Goal: Information Seeking & Learning: Learn about a topic

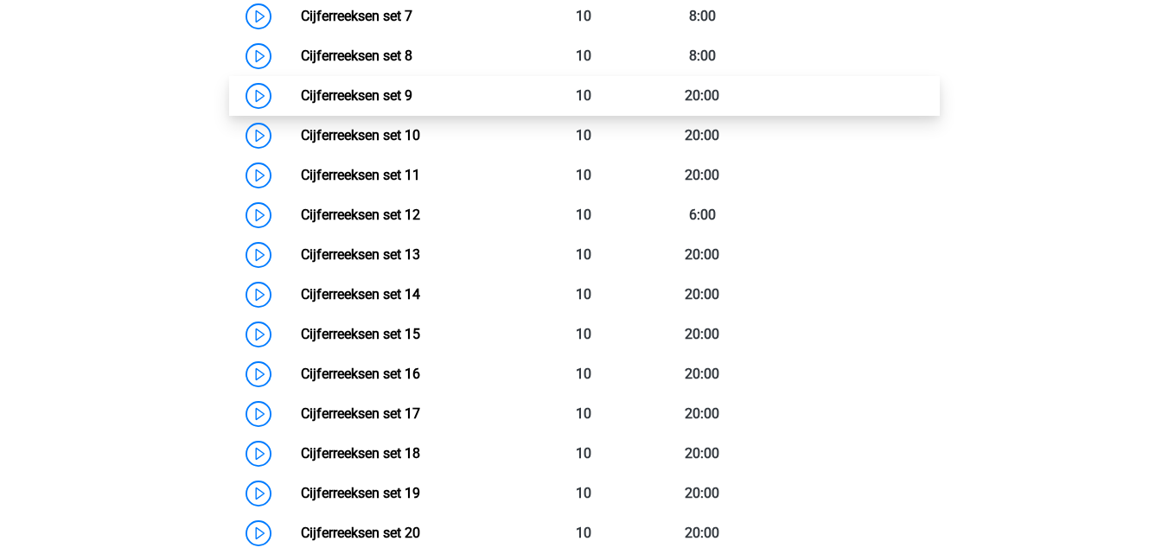
scroll to position [1124, 0]
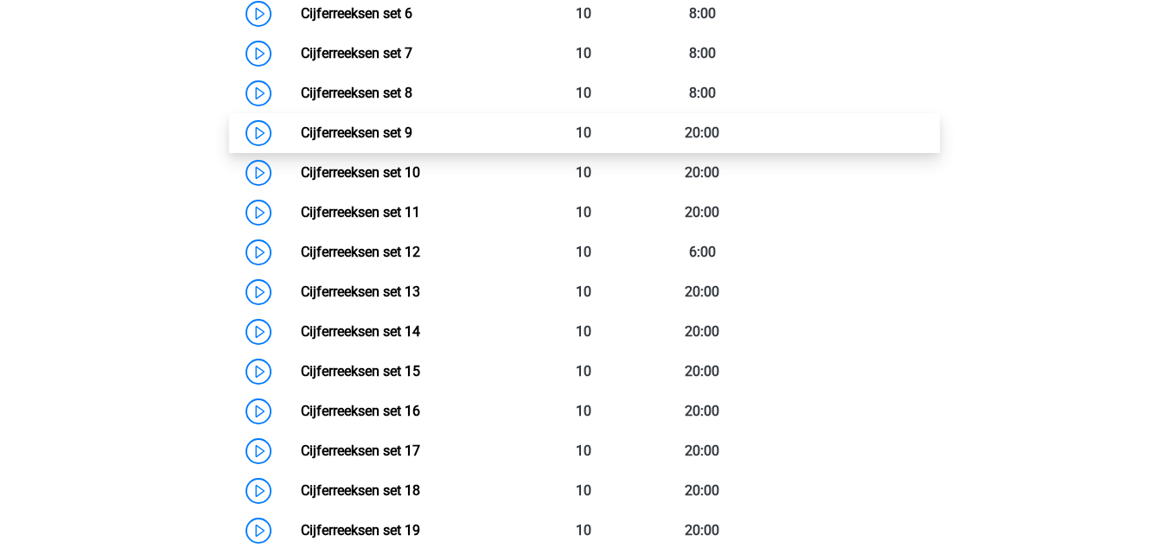
click at [301, 141] on link "Cijferreeksen set 9" at bounding box center [357, 132] width 112 height 16
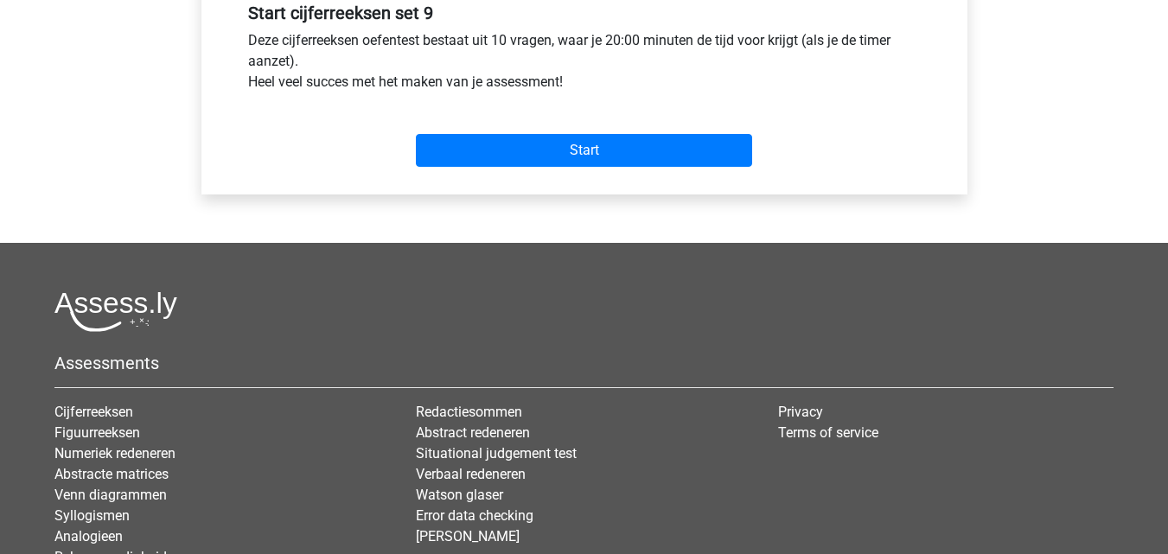
scroll to position [692, 0]
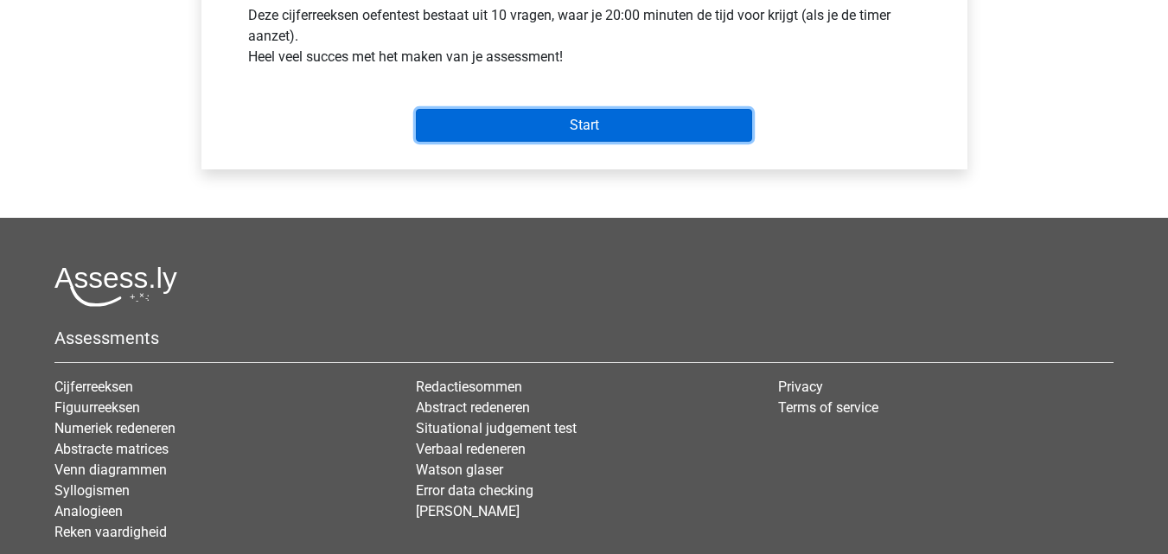
click at [504, 137] on input "Start" at bounding box center [584, 125] width 336 height 33
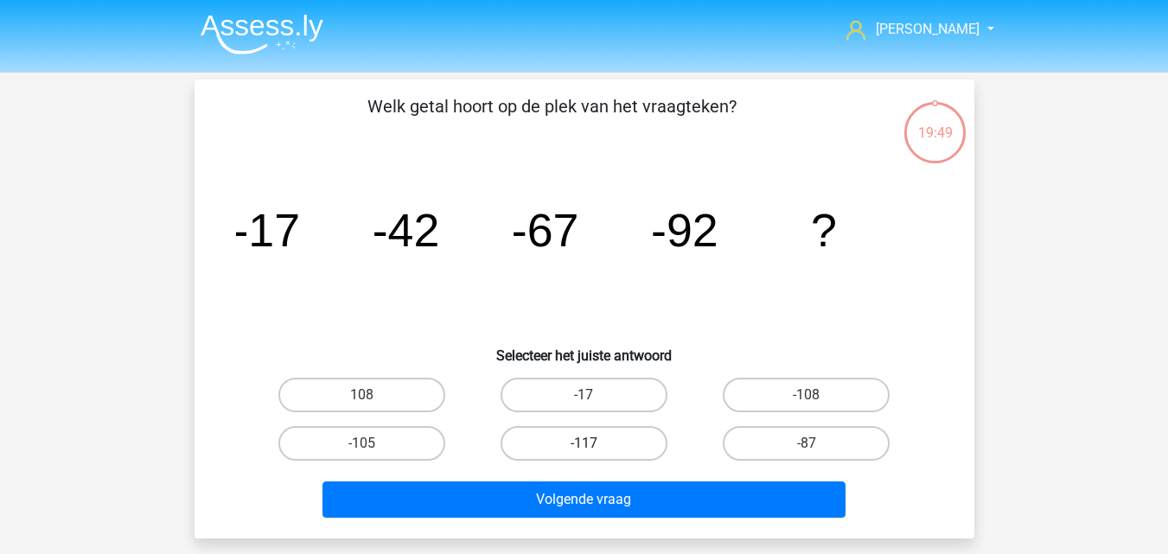
click at [614, 443] on label "-117" at bounding box center [584, 443] width 167 height 35
click at [595, 443] on input "-117" at bounding box center [589, 448] width 11 height 11
radio input "true"
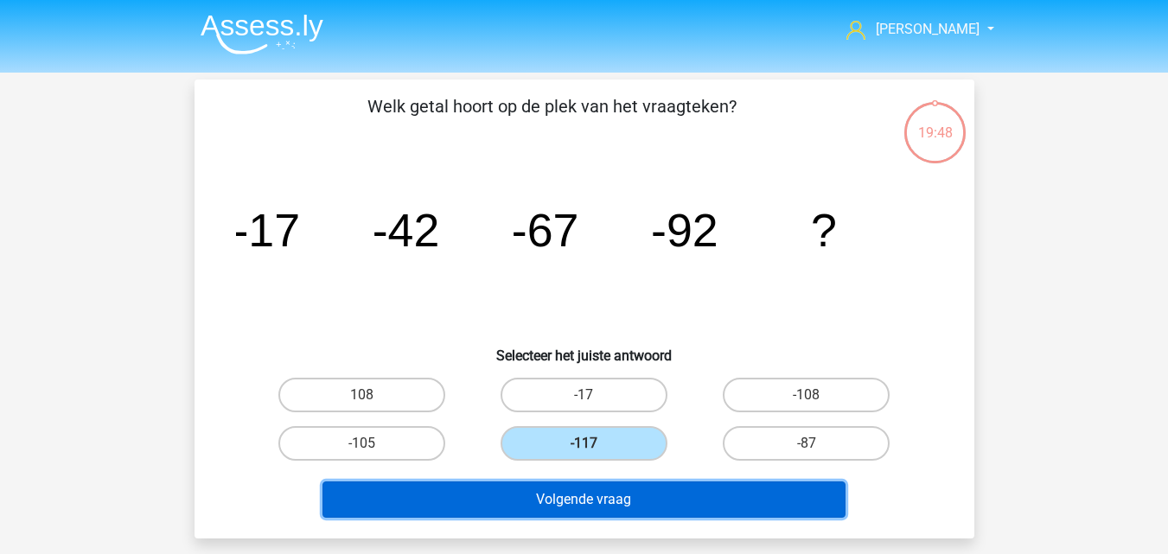
click at [625, 501] on button "Volgende vraag" at bounding box center [583, 500] width 523 height 36
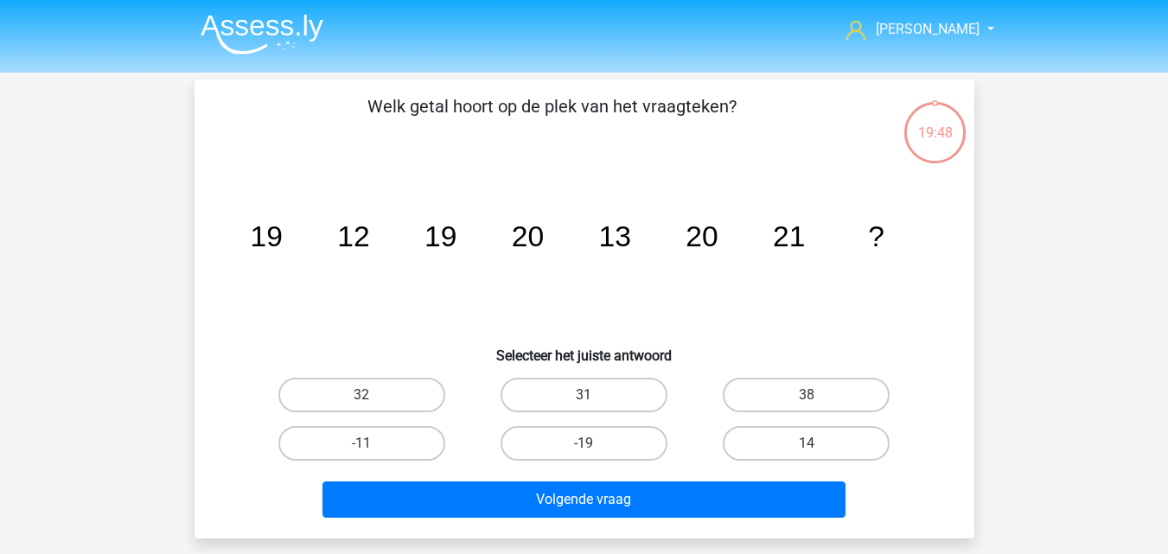
scroll to position [80, 0]
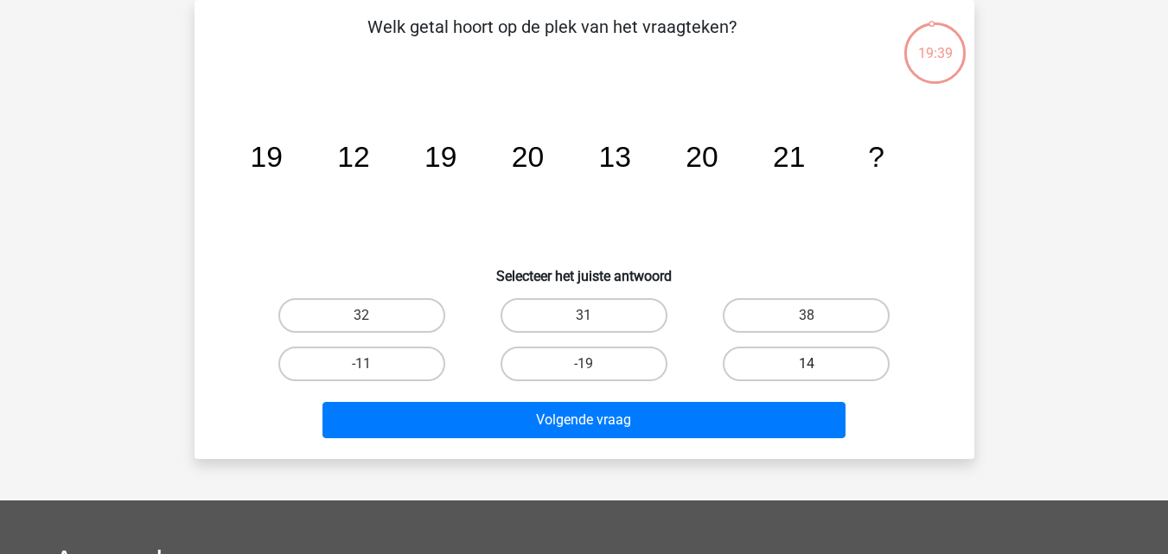
drag, startPoint x: 787, startPoint y: 361, endPoint x: 782, endPoint y: 371, distance: 10.4
click at [788, 362] on label "14" at bounding box center [806, 364] width 167 height 35
click at [807, 364] on input "14" at bounding box center [812, 369] width 11 height 11
radio input "true"
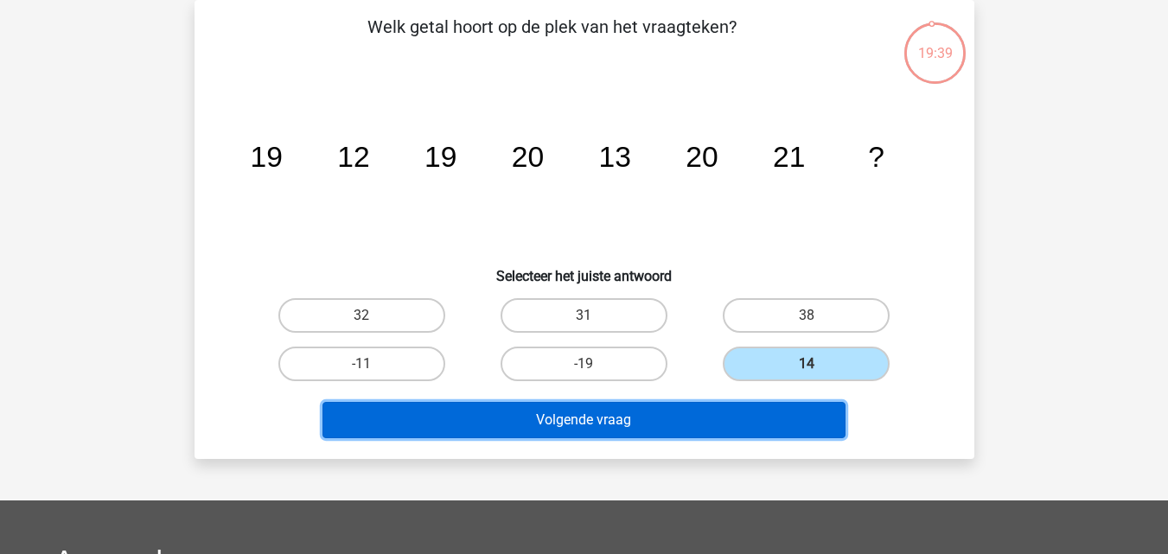
click at [719, 422] on button "Volgende vraag" at bounding box center [583, 420] width 523 height 36
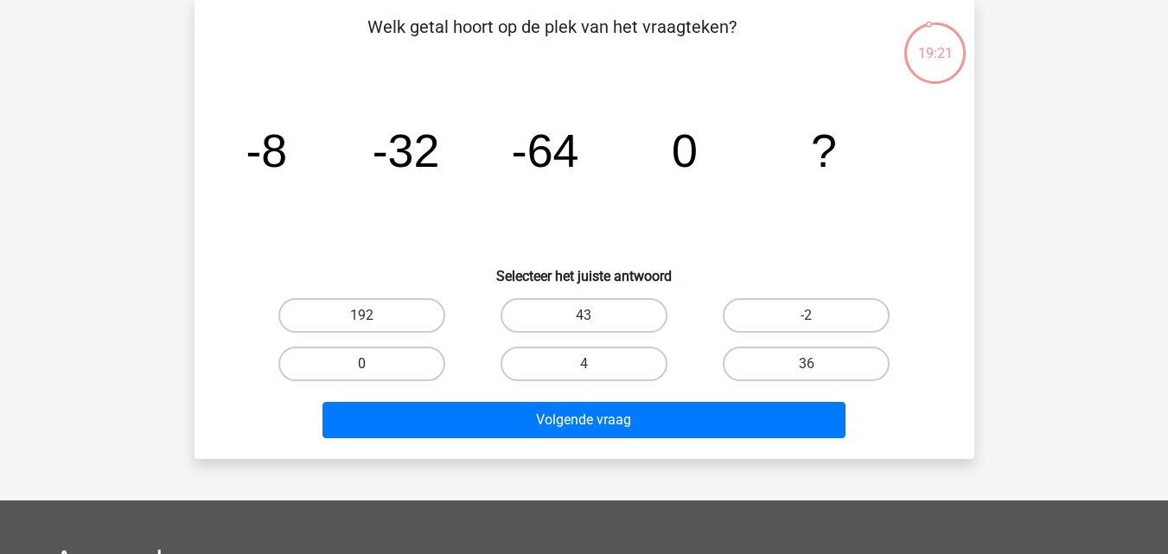
click at [421, 366] on label "0" at bounding box center [361, 364] width 167 height 35
click at [373, 366] on input "0" at bounding box center [366, 369] width 11 height 11
radio input "true"
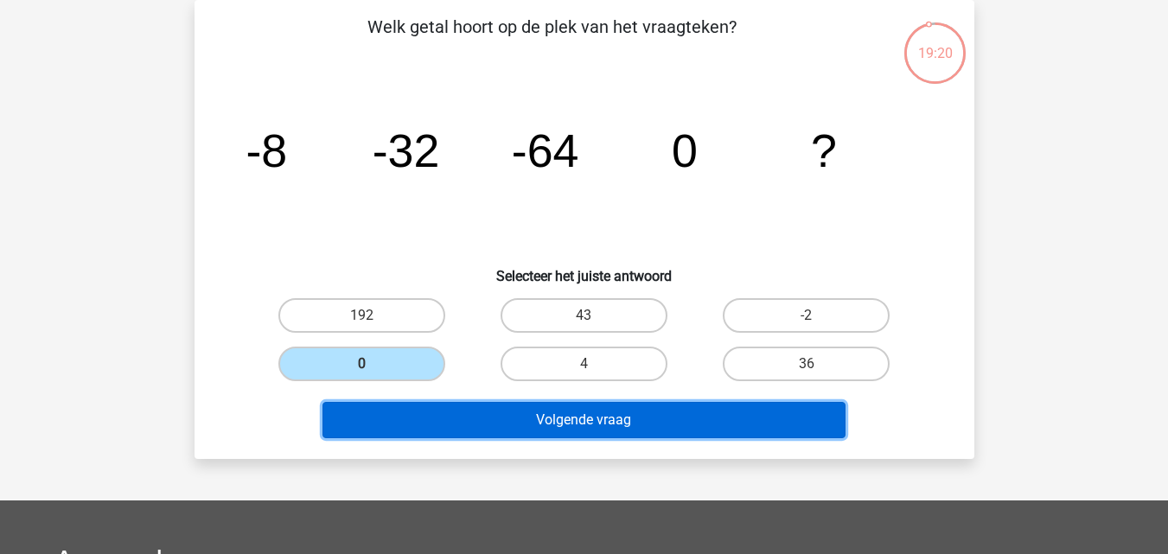
click at [495, 422] on button "Volgende vraag" at bounding box center [583, 420] width 523 height 36
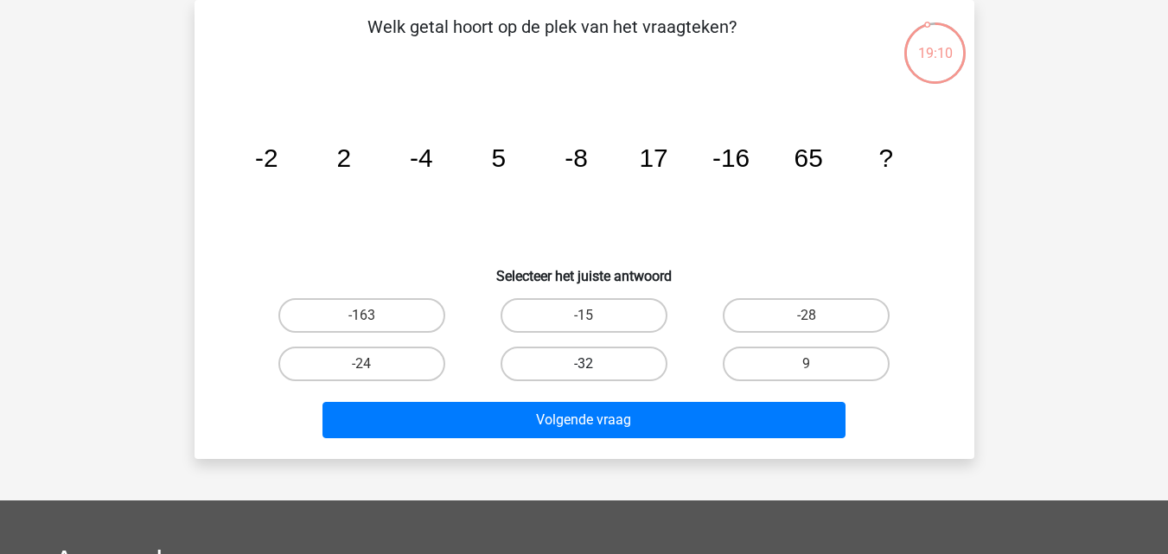
click at [641, 356] on label "-32" at bounding box center [584, 364] width 167 height 35
click at [595, 364] on input "-32" at bounding box center [589, 369] width 11 height 11
radio input "true"
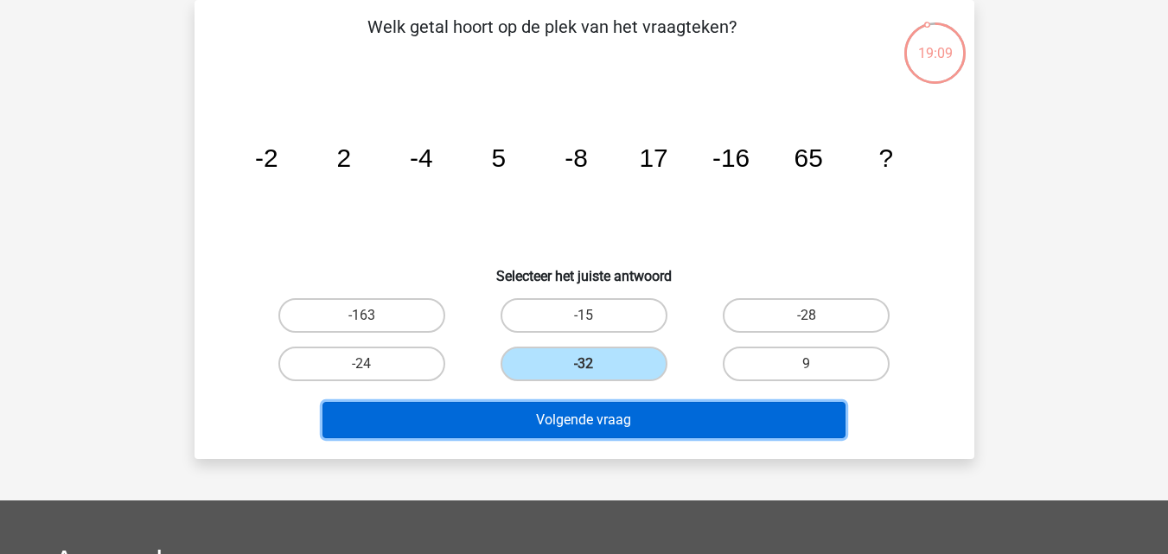
click at [652, 419] on button "Volgende vraag" at bounding box center [583, 420] width 523 height 36
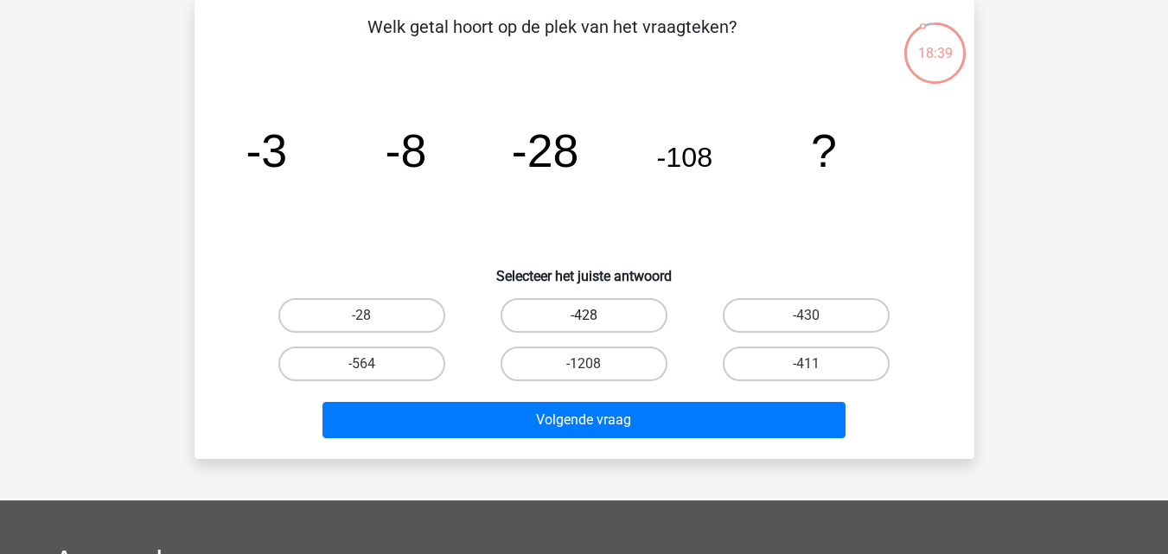
click at [632, 310] on label "-428" at bounding box center [584, 315] width 167 height 35
click at [595, 316] on input "-428" at bounding box center [589, 321] width 11 height 11
radio input "true"
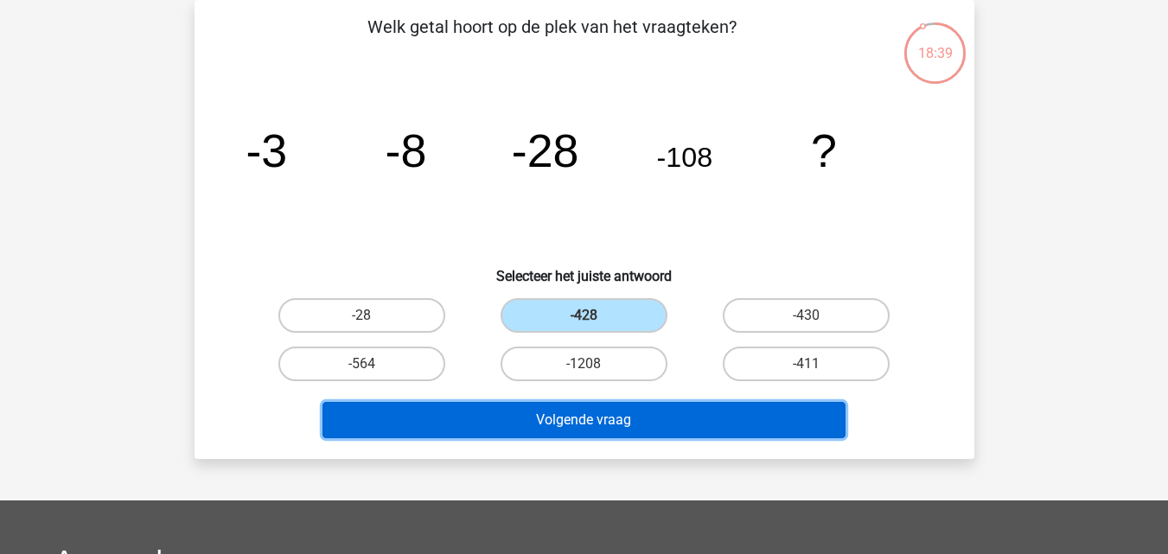
click at [659, 414] on button "Volgende vraag" at bounding box center [583, 420] width 523 height 36
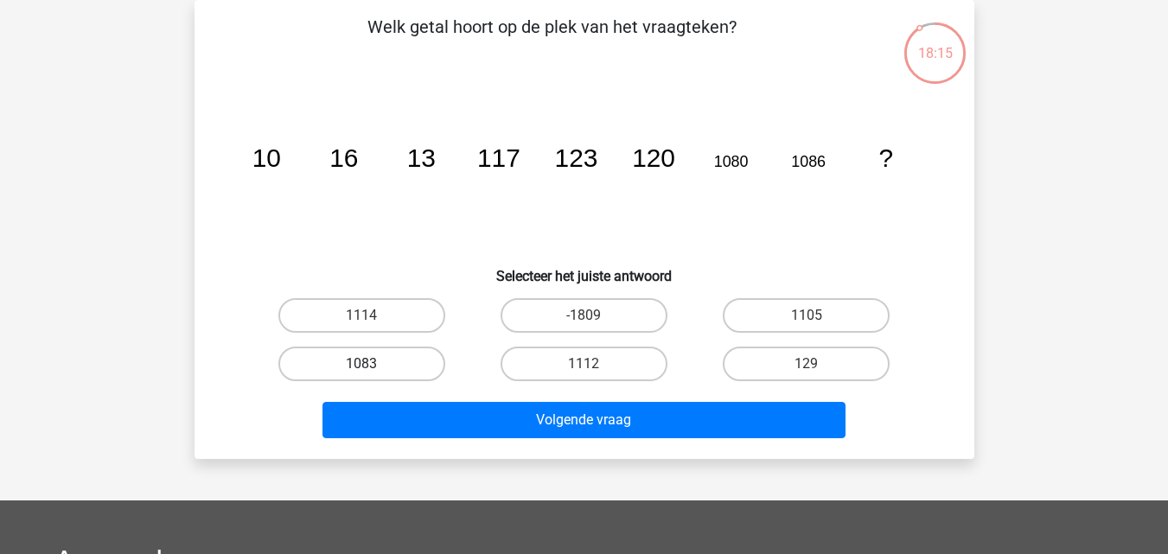
click at [419, 365] on label "1083" at bounding box center [361, 364] width 167 height 35
click at [373, 365] on input "1083" at bounding box center [366, 369] width 11 height 11
radio input "true"
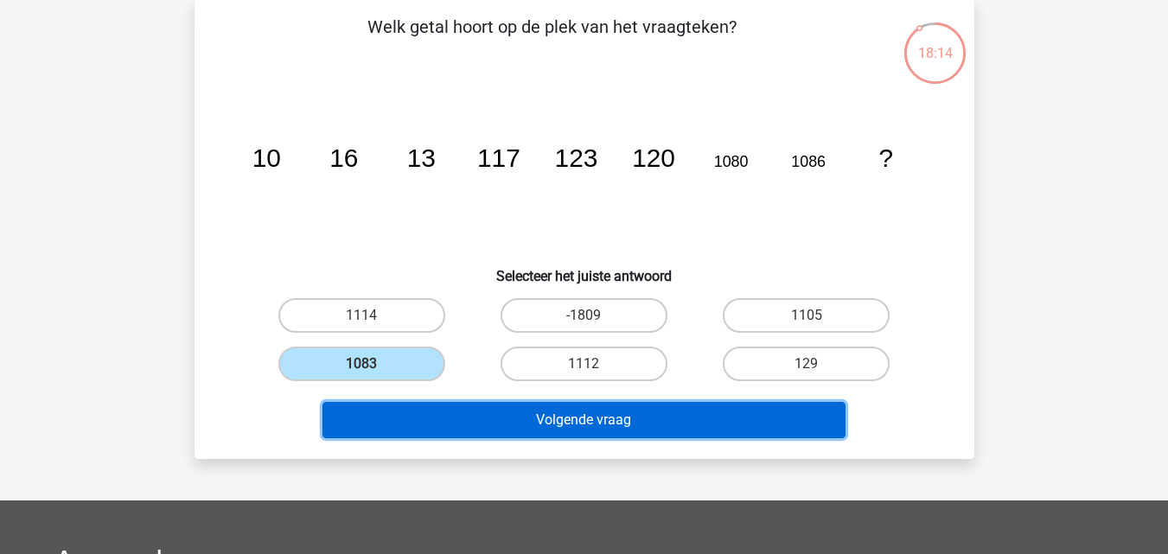
click at [469, 418] on button "Volgende vraag" at bounding box center [583, 420] width 523 height 36
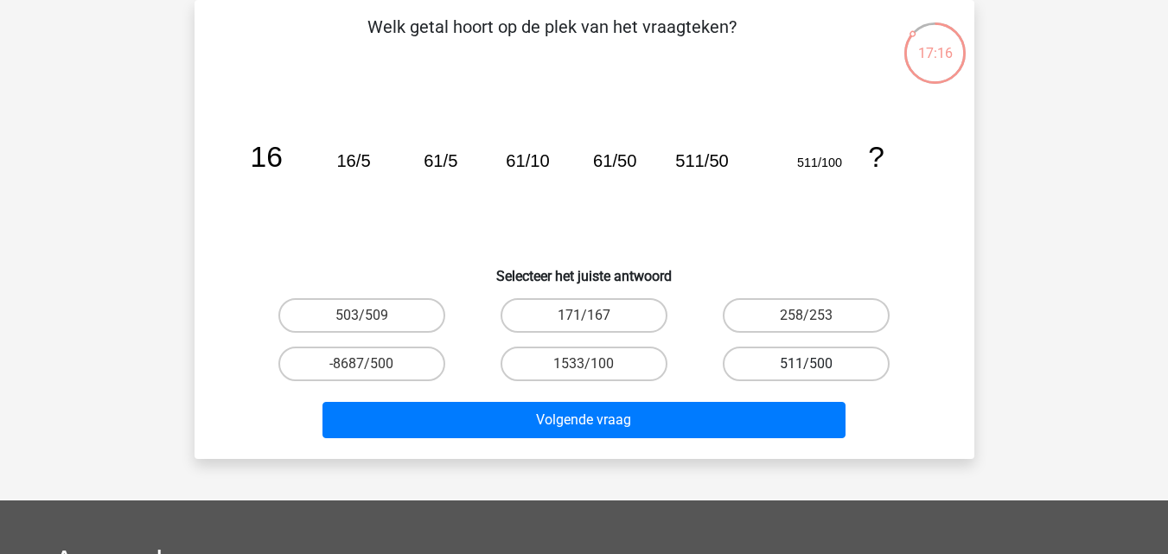
click at [773, 371] on label "511/500" at bounding box center [806, 364] width 167 height 35
click at [807, 371] on input "511/500" at bounding box center [812, 369] width 11 height 11
radio input "true"
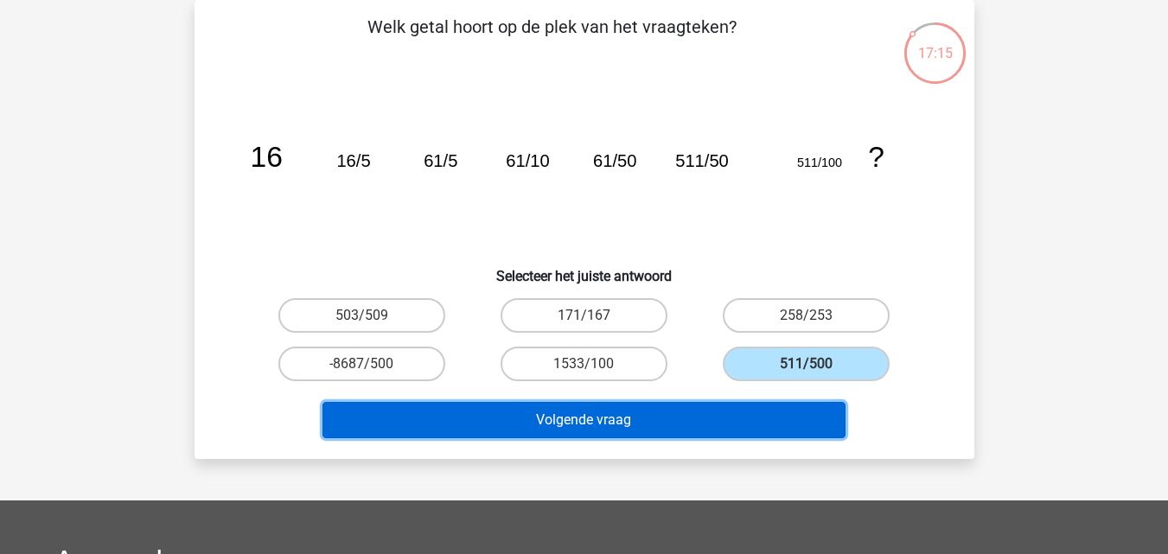
click at [689, 424] on button "Volgende vraag" at bounding box center [583, 420] width 523 height 36
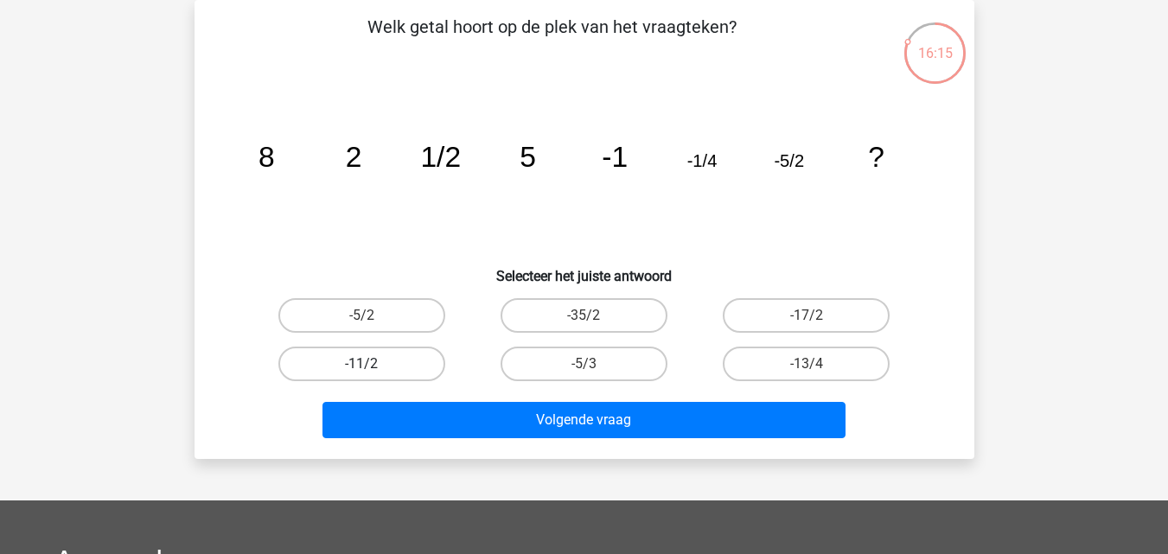
click at [424, 373] on label "-11/2" at bounding box center [361, 364] width 167 height 35
click at [373, 373] on input "-11/2" at bounding box center [366, 369] width 11 height 11
radio input "true"
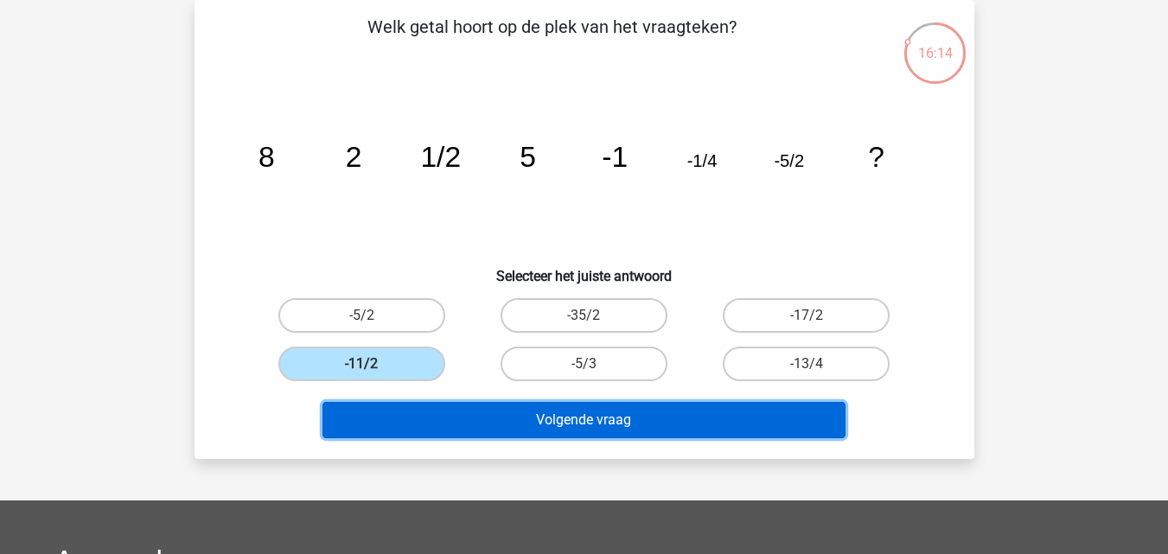
click at [438, 417] on button "Volgende vraag" at bounding box center [583, 420] width 523 height 36
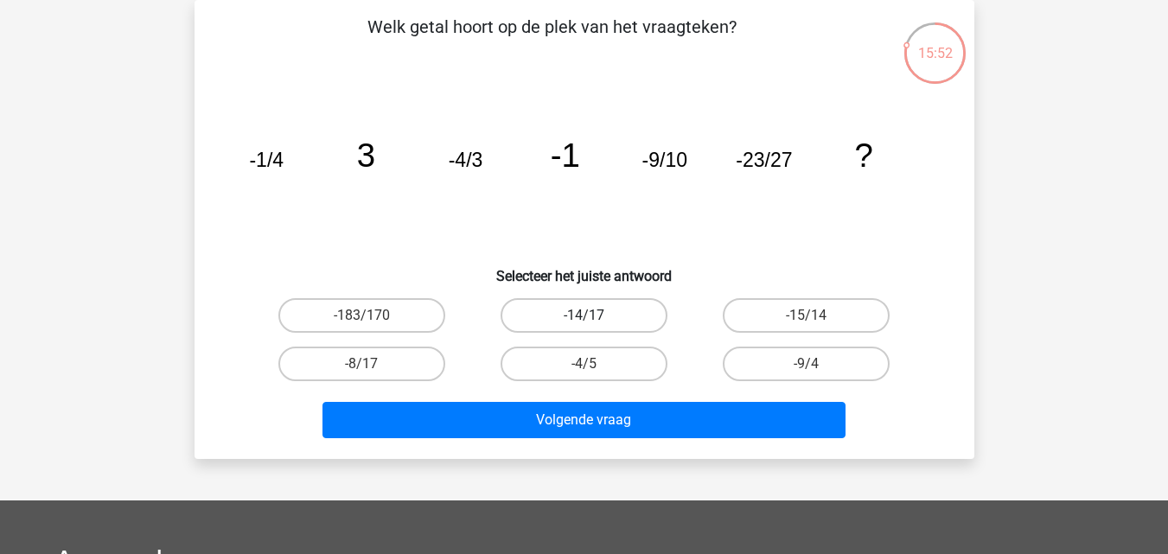
click at [546, 312] on label "-14/17" at bounding box center [584, 315] width 167 height 35
click at [584, 316] on input "-14/17" at bounding box center [589, 321] width 11 height 11
radio input "true"
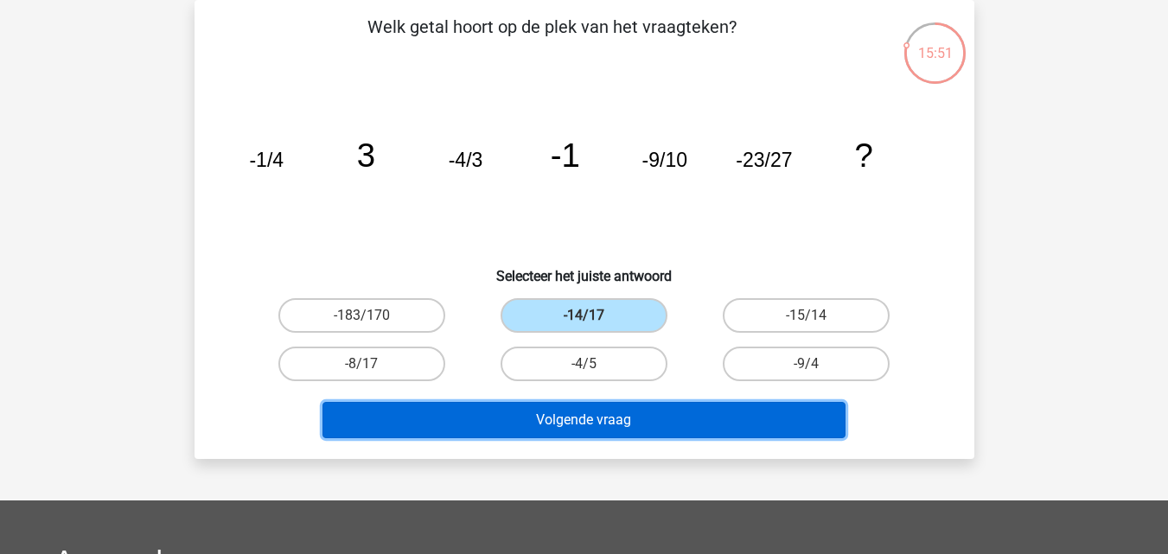
click at [568, 423] on button "Volgende vraag" at bounding box center [583, 420] width 523 height 36
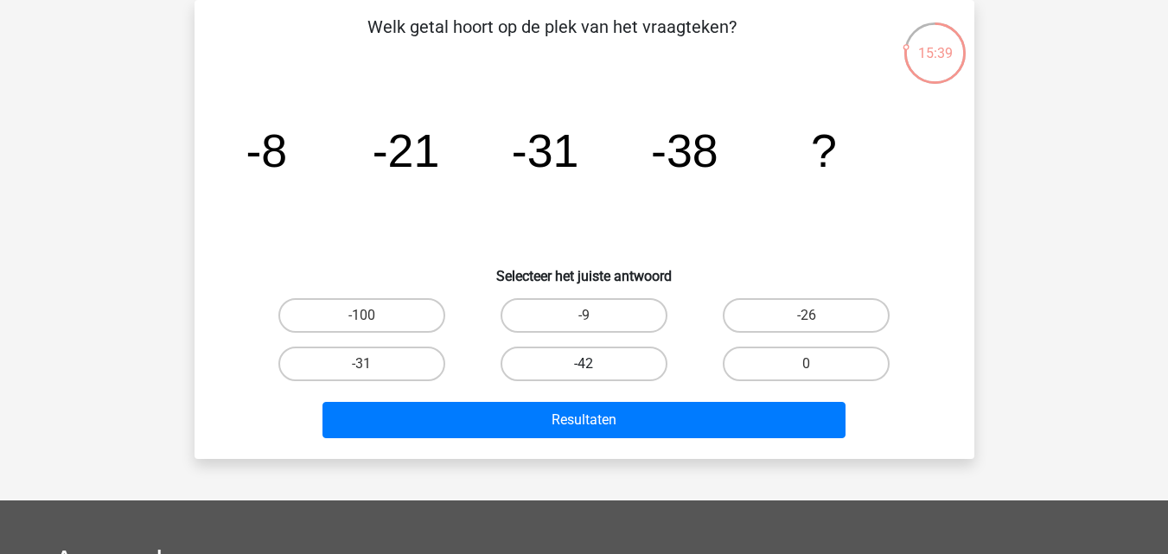
click at [555, 357] on label "-42" at bounding box center [584, 364] width 167 height 35
click at [584, 364] on input "-42" at bounding box center [589, 369] width 11 height 11
radio input "true"
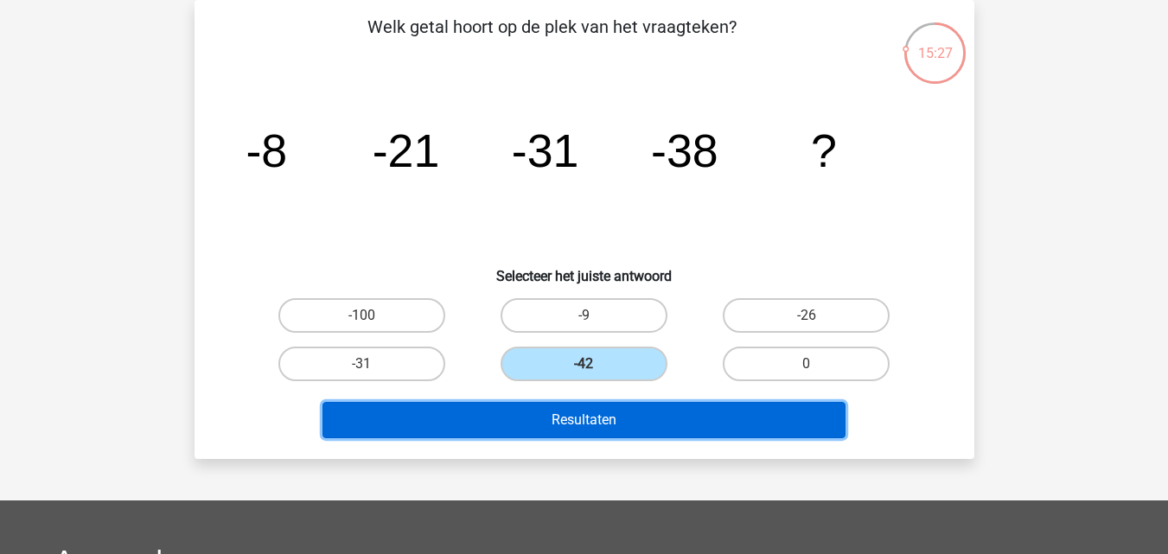
click at [650, 423] on button "Resultaten" at bounding box center [583, 420] width 523 height 36
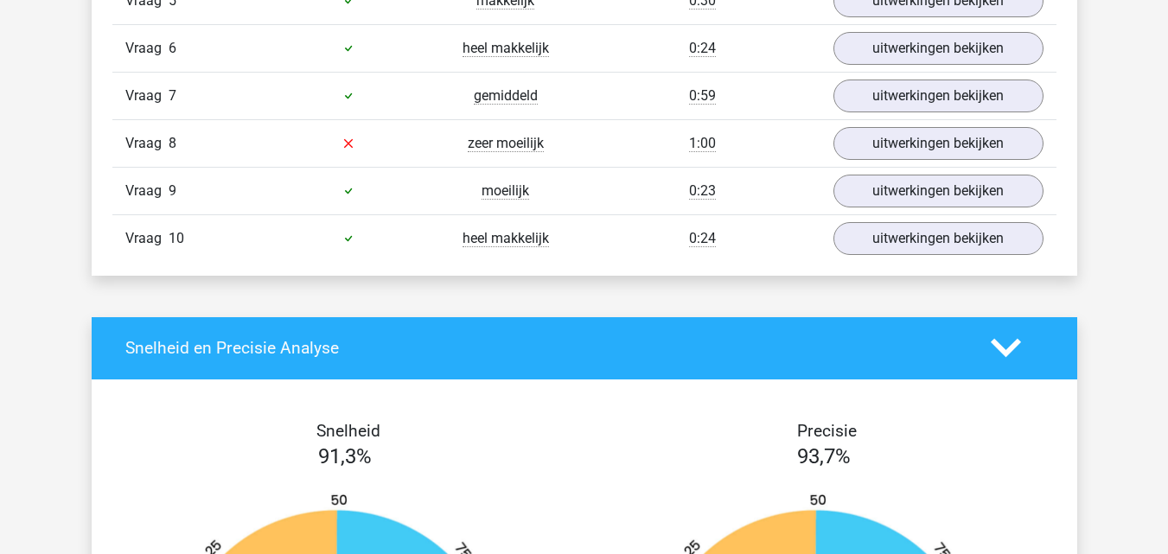
scroll to position [1383, 0]
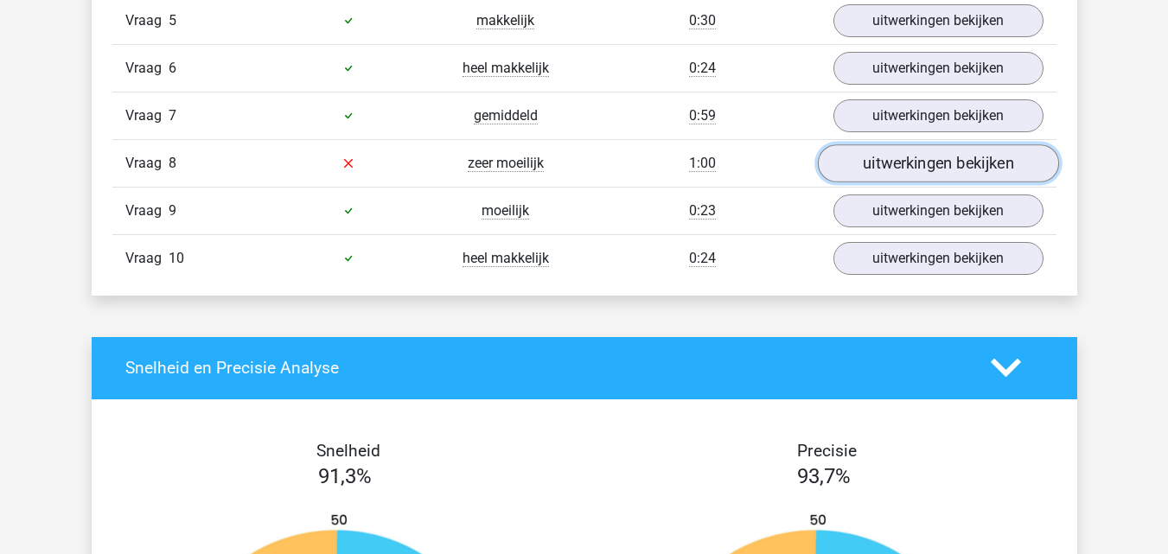
click at [859, 163] on link "uitwerkingen bekijken" at bounding box center [937, 163] width 241 height 38
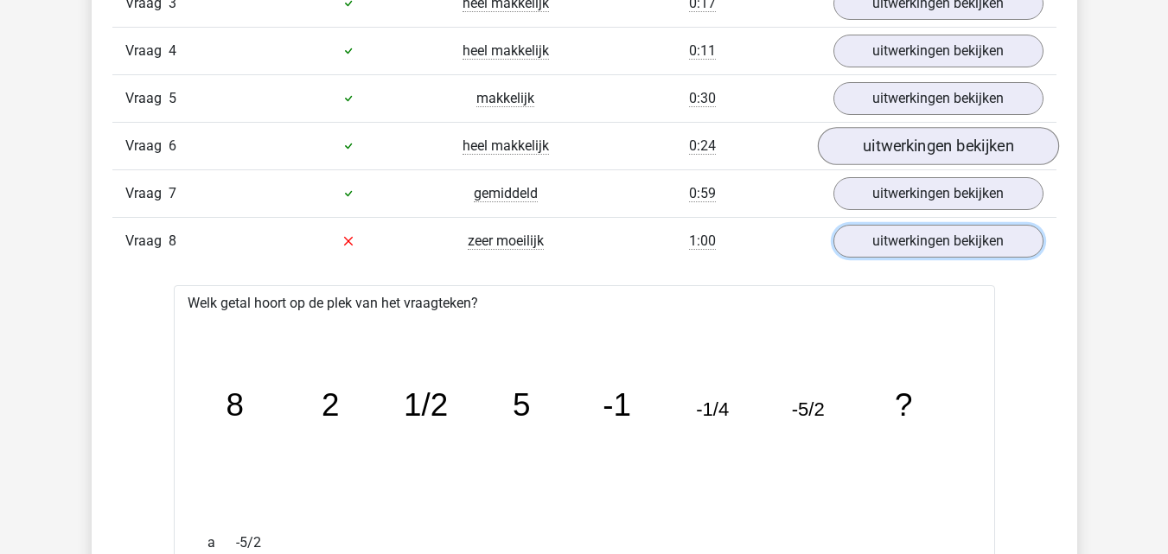
scroll to position [1297, 0]
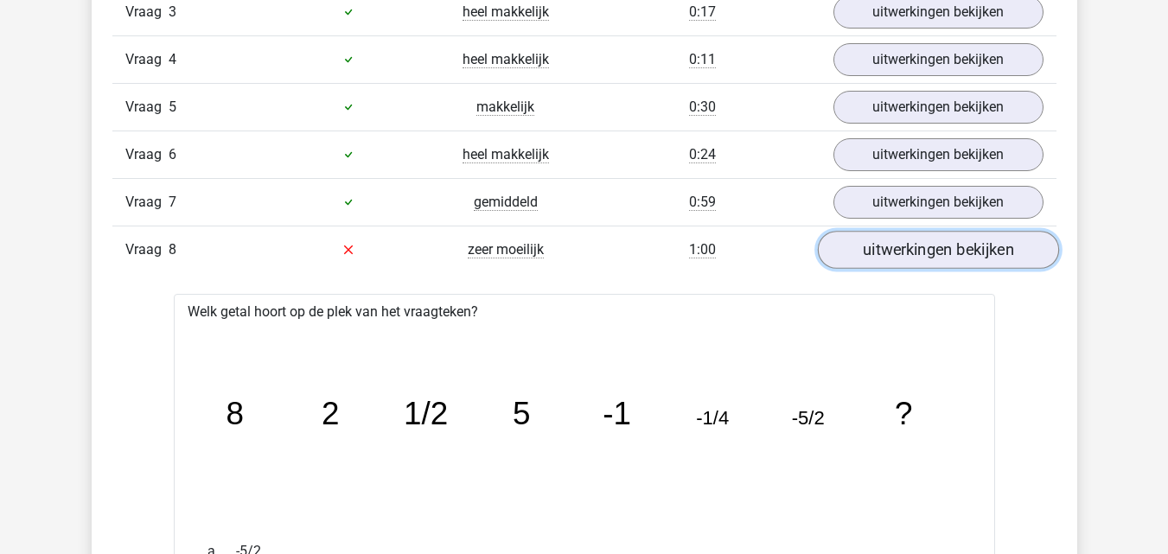
drag, startPoint x: 914, startPoint y: 245, endPoint x: 890, endPoint y: 265, distance: 31.2
click at [914, 247] on link "uitwerkingen bekijken" at bounding box center [937, 250] width 241 height 38
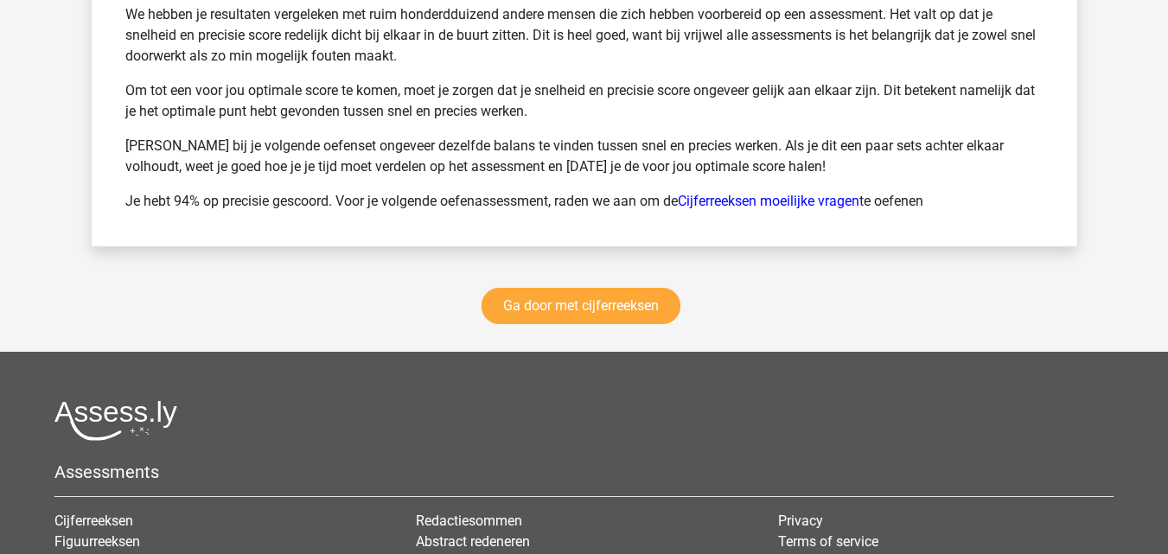
scroll to position [2398, 0]
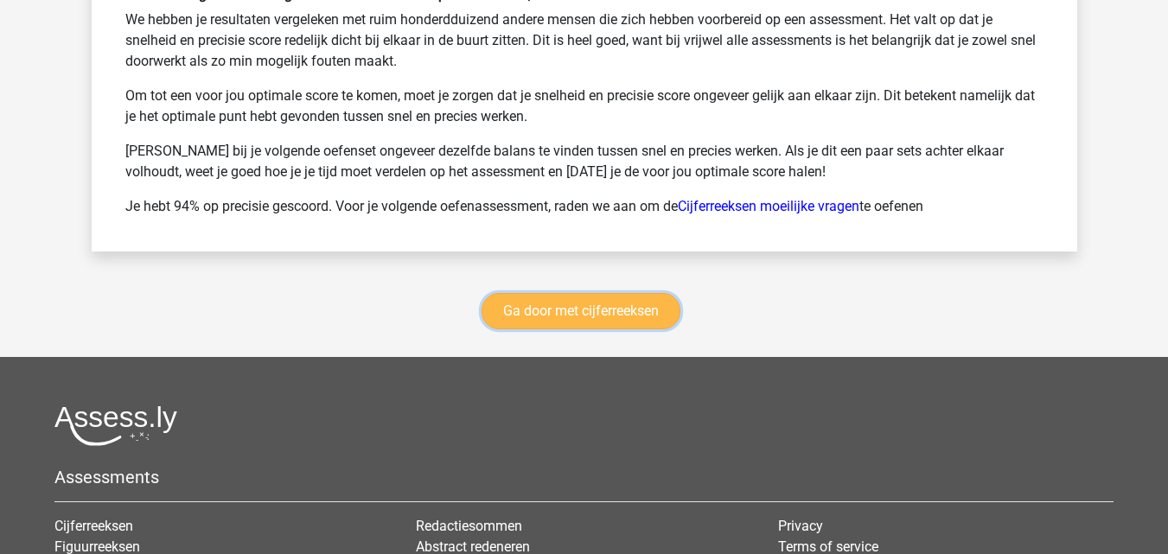
click at [641, 312] on link "Ga door met cijferreeksen" at bounding box center [581, 311] width 199 height 36
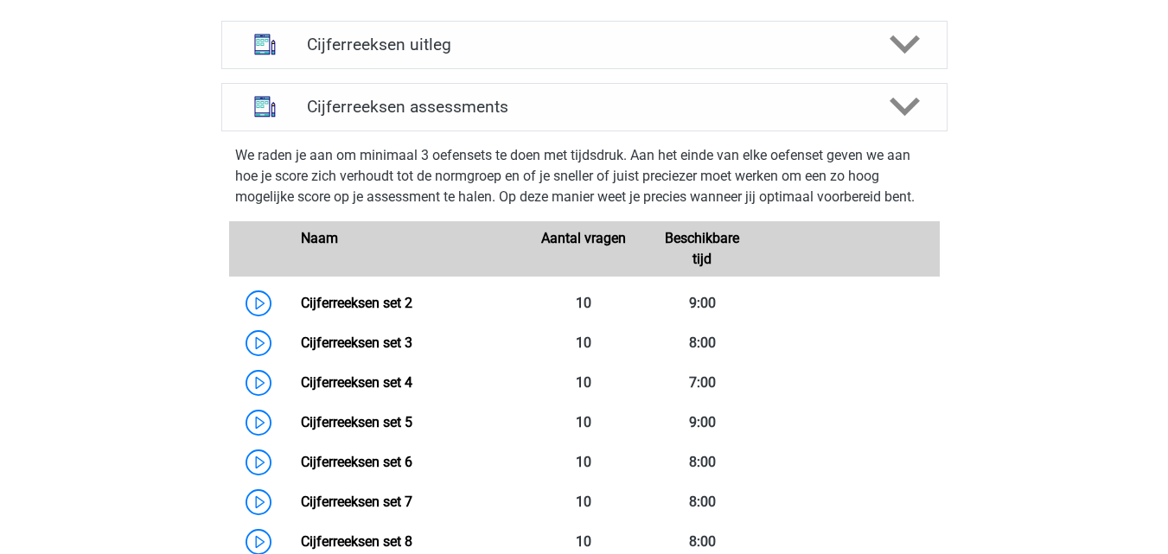
scroll to position [599, 0]
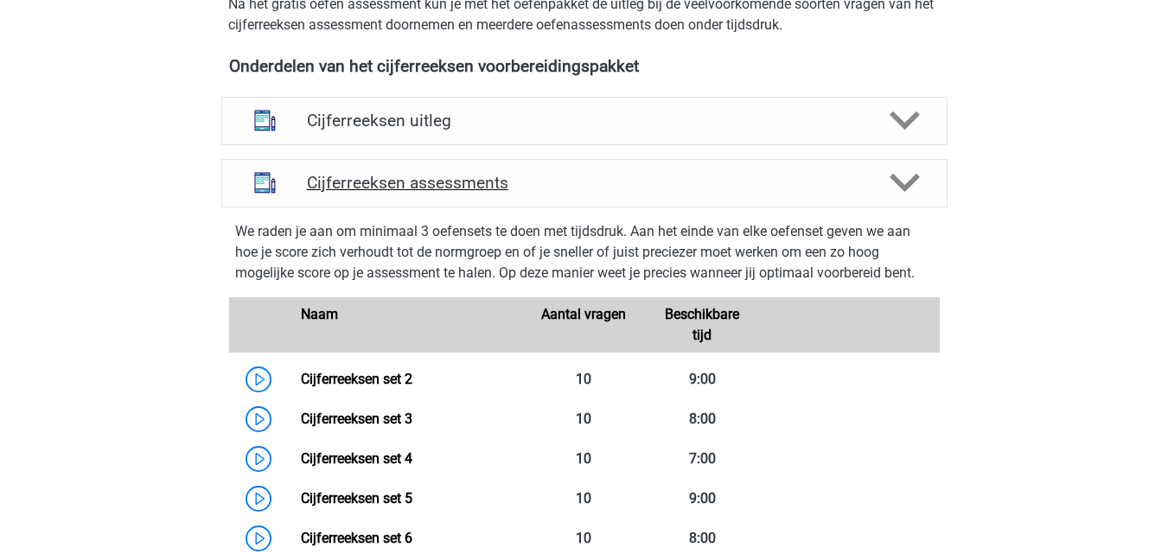
click at [909, 198] on icon at bounding box center [905, 183] width 30 height 30
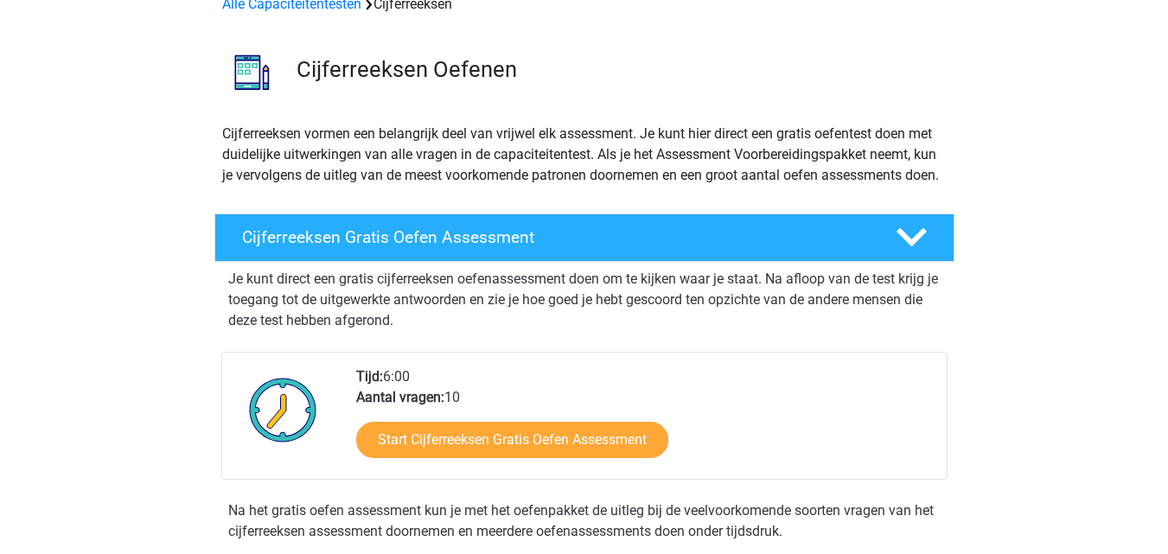
scroll to position [0, 0]
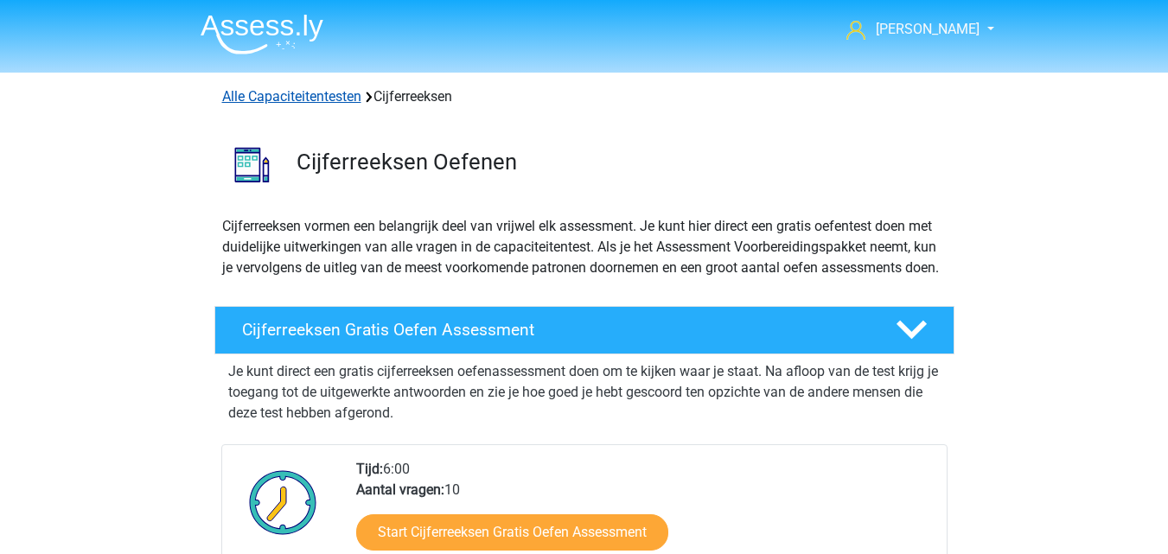
click at [304, 96] on link "Alle Capaciteitentesten" at bounding box center [291, 96] width 139 height 16
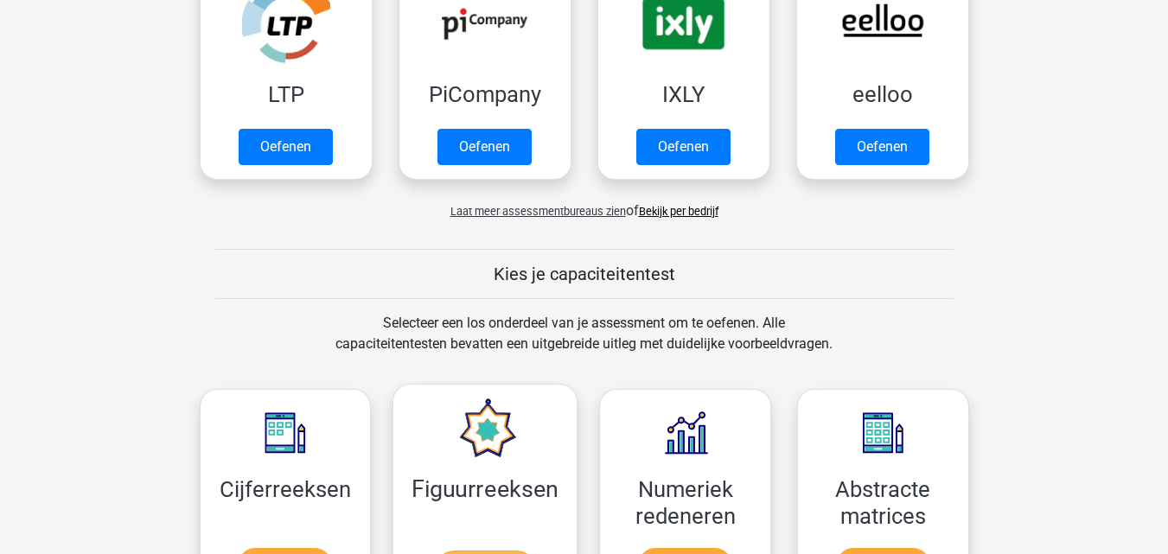
scroll to position [389, 0]
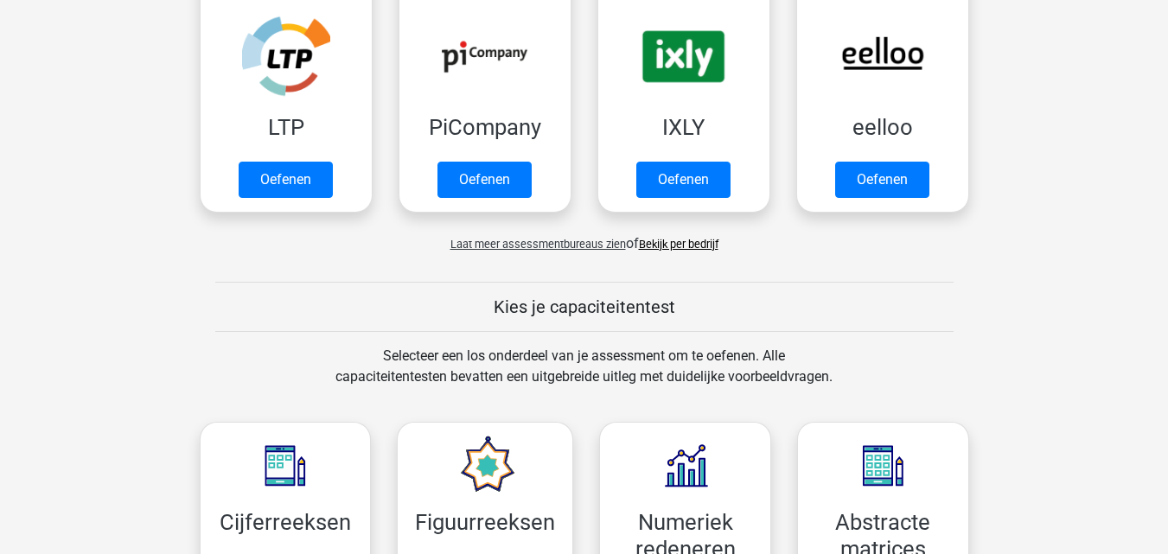
click at [674, 245] on link "Bekijk per bedrijf" at bounding box center [679, 244] width 80 height 13
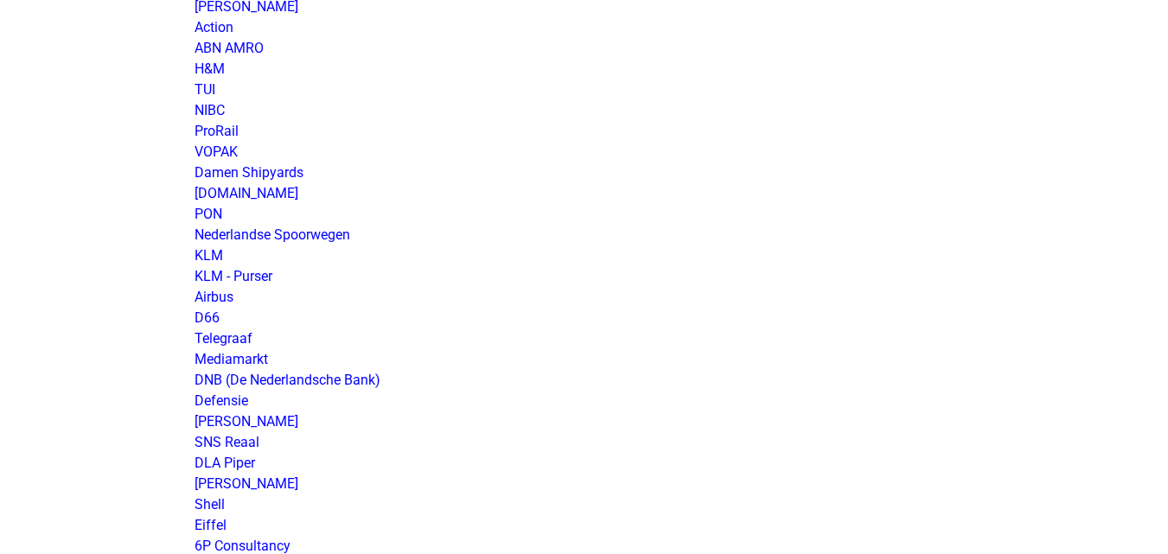
scroll to position [1556, 0]
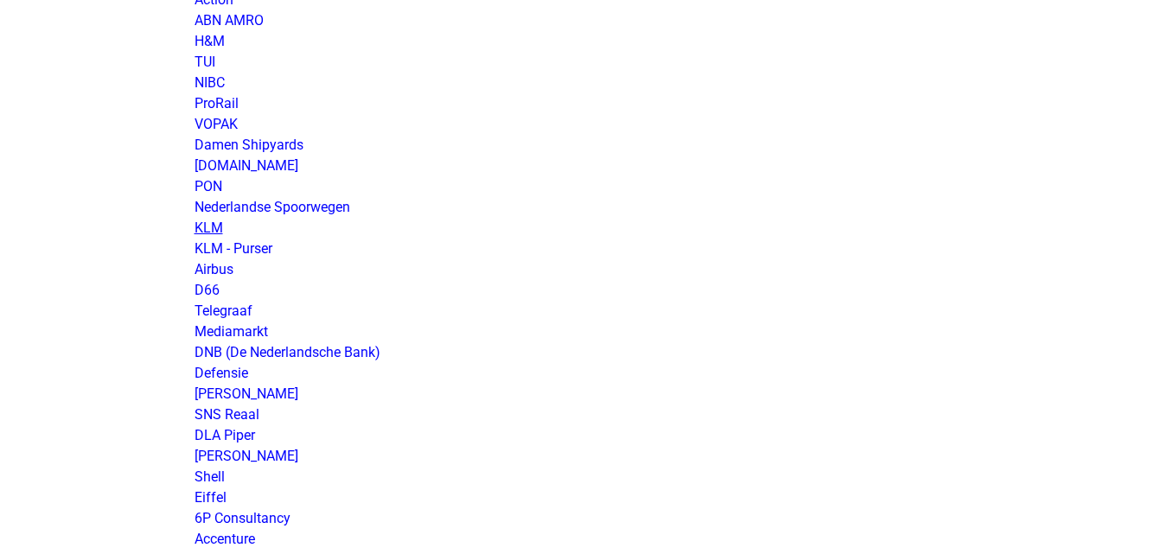
click at [217, 226] on link "KLM" at bounding box center [209, 228] width 29 height 16
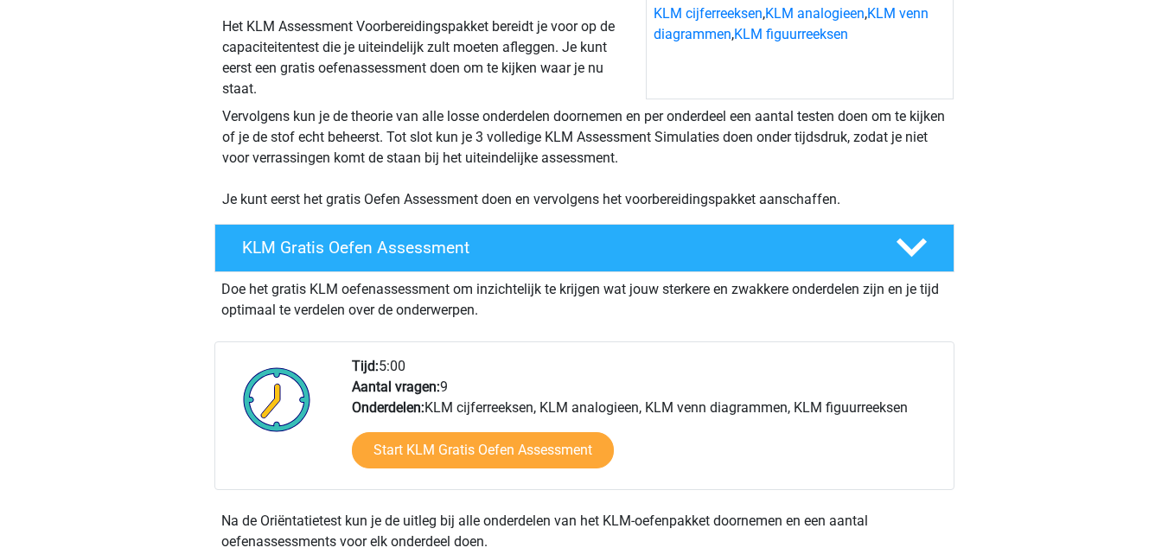
scroll to position [259, 0]
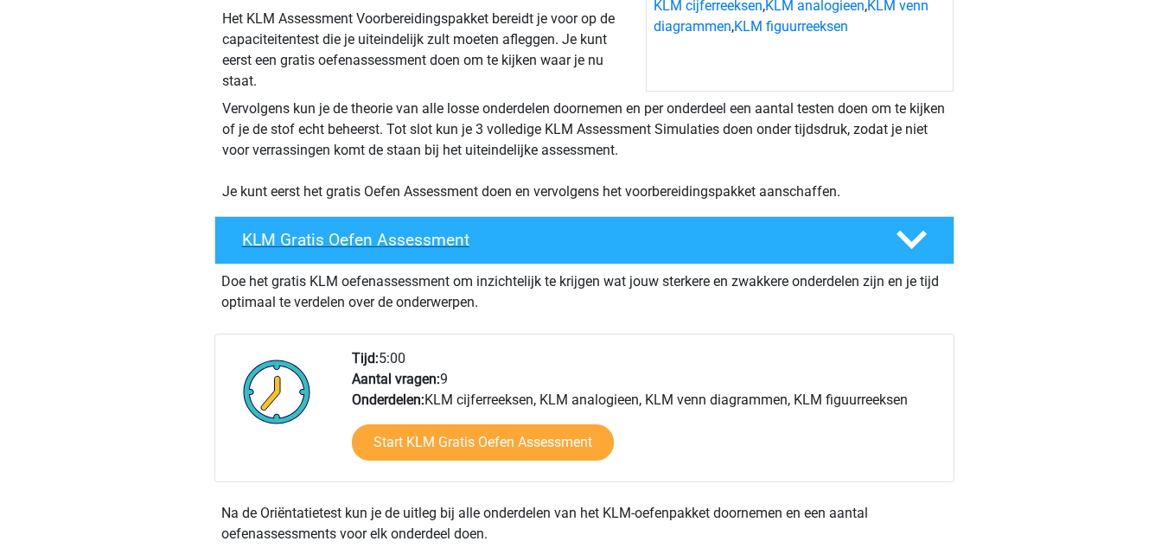
click at [923, 246] on icon at bounding box center [911, 240] width 30 height 30
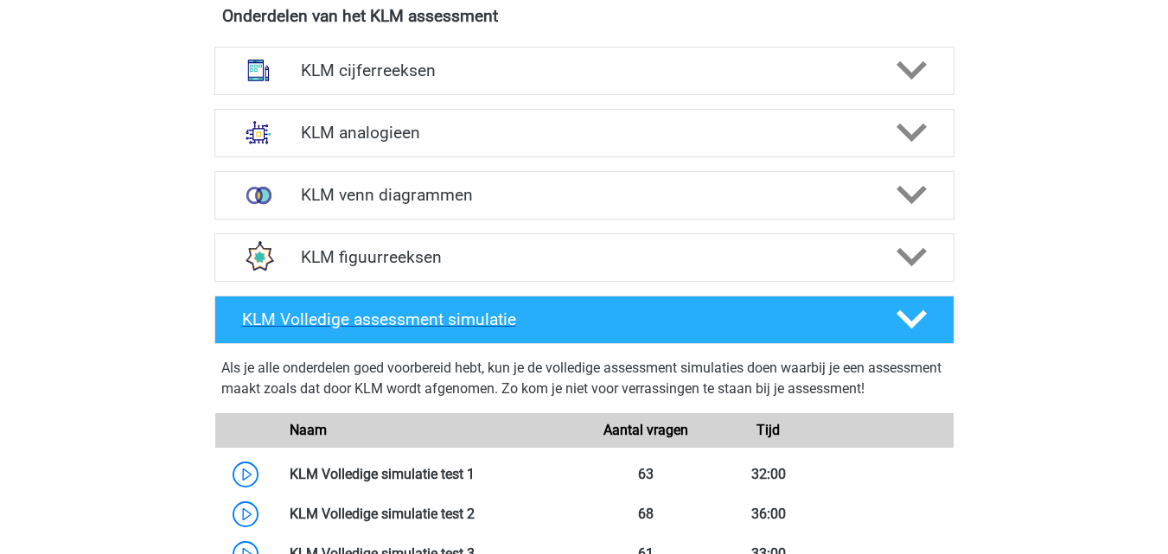
scroll to position [519, 0]
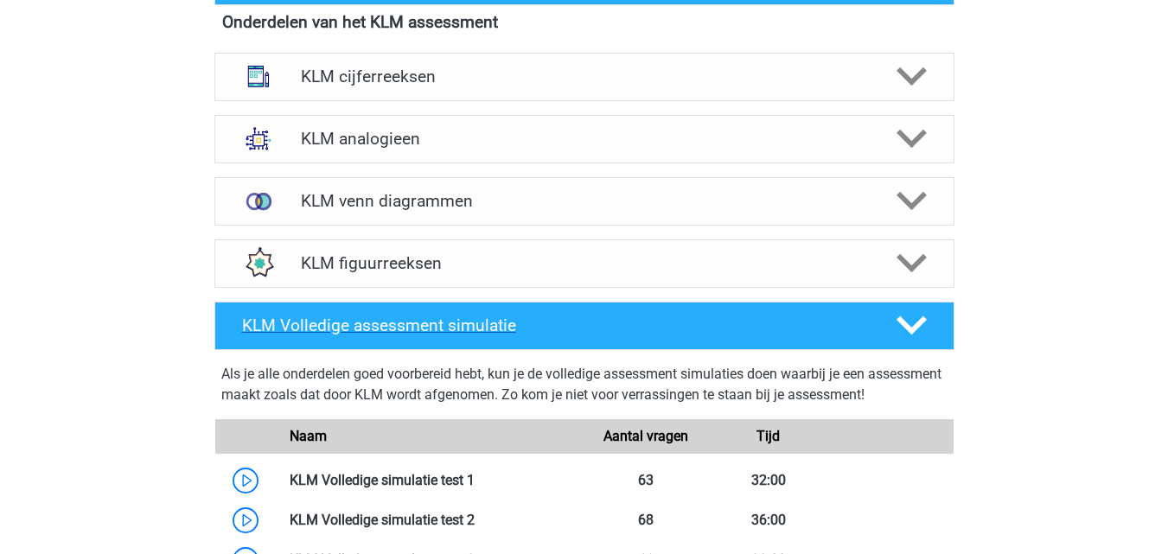
click at [882, 335] on div at bounding box center [909, 325] width 59 height 30
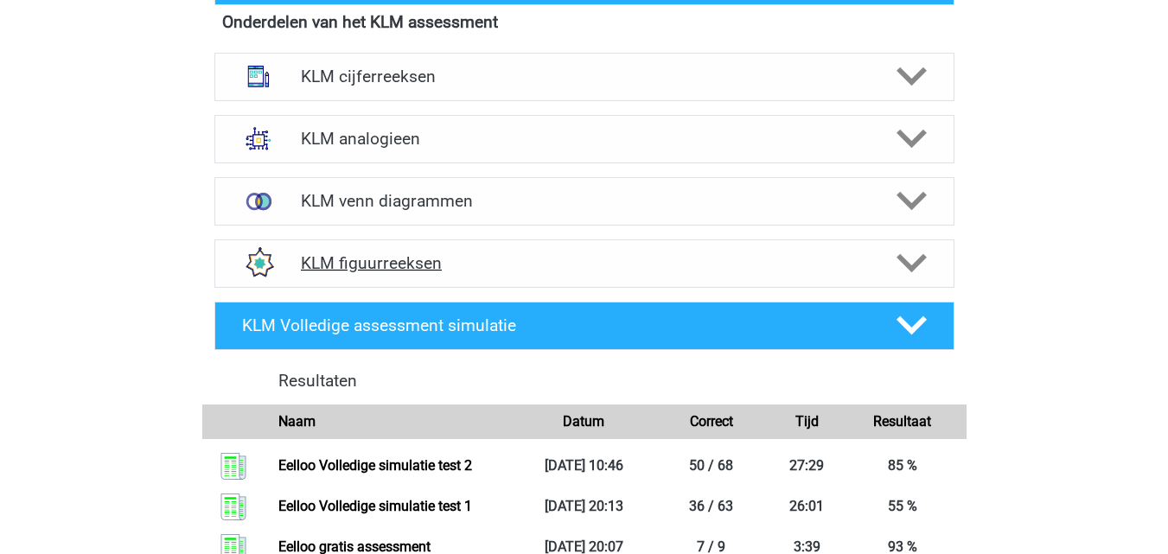
click at [903, 263] on polygon at bounding box center [911, 263] width 30 height 19
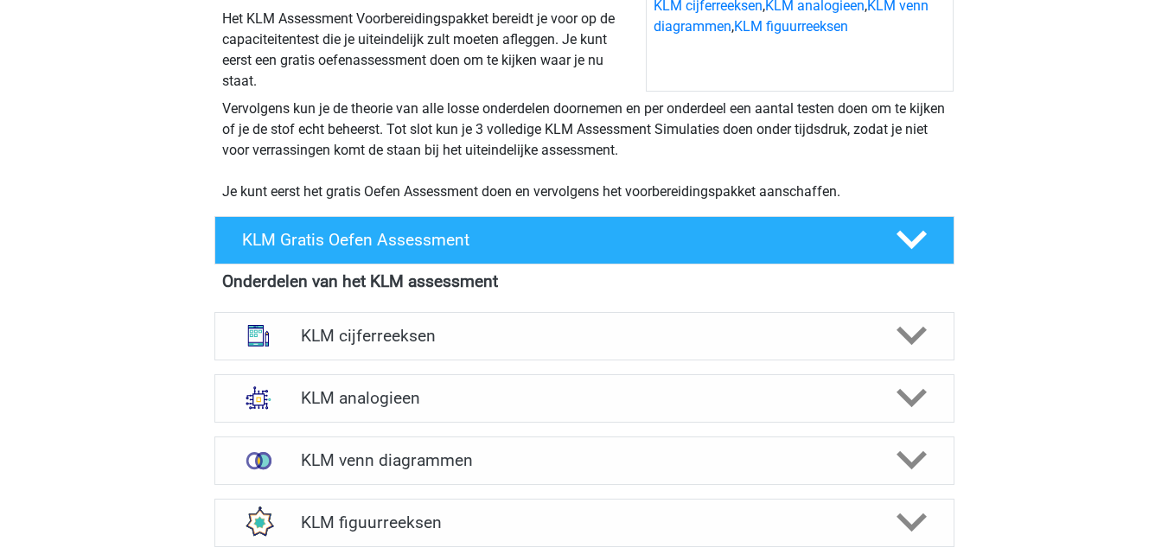
scroll to position [346, 0]
